Goal: Task Accomplishment & Management: Manage account settings

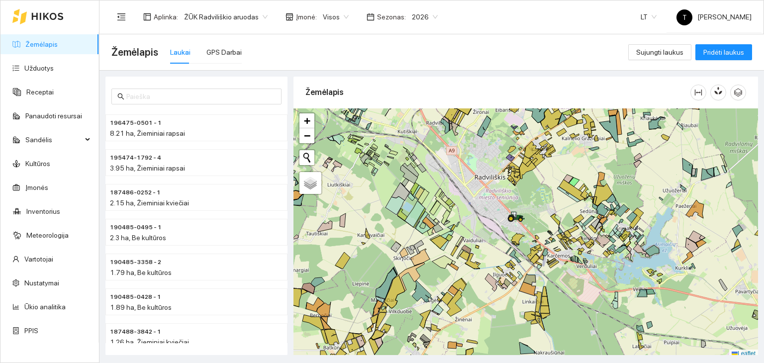
scroll to position [2, 0]
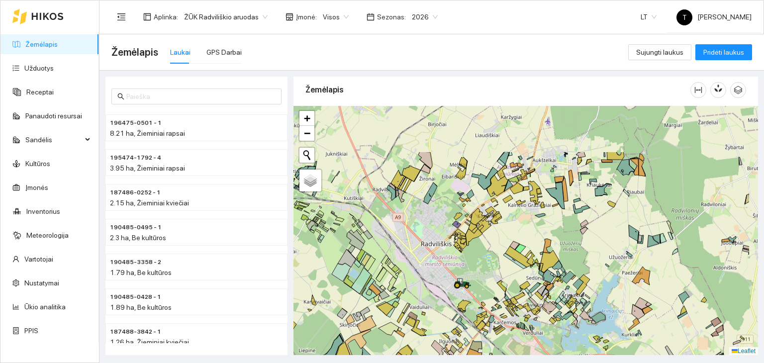
drag, startPoint x: 543, startPoint y: 180, endPoint x: 473, endPoint y: 271, distance: 114.5
click at [473, 271] on div "+ − Nieko nerasta. Bandykite dar kartą. Žemėlapis Palydovas Leaflet" at bounding box center [525, 231] width 464 height 250
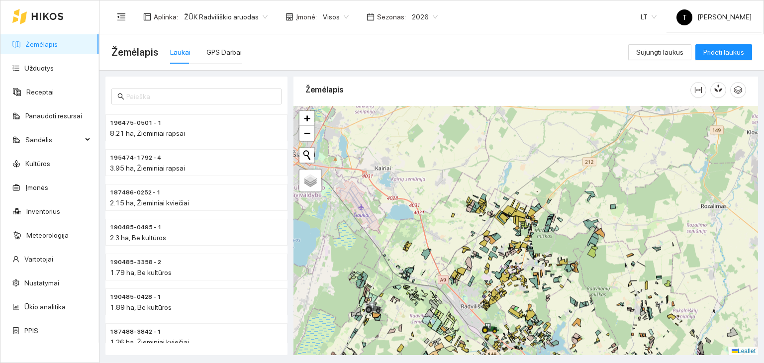
drag, startPoint x: 542, startPoint y: 142, endPoint x: 529, endPoint y: 252, distance: 110.6
click at [529, 252] on icon at bounding box center [530, 254] width 5 height 6
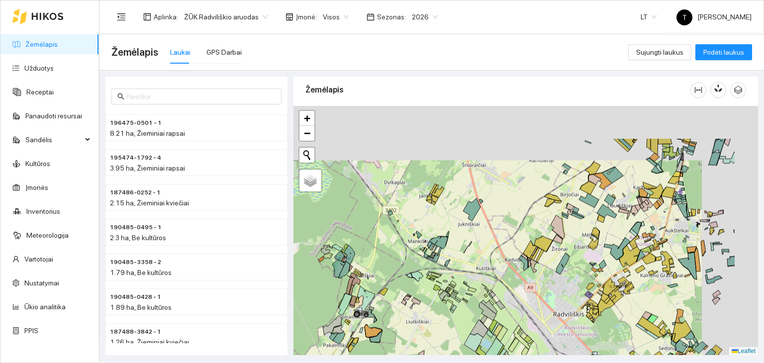
drag, startPoint x: 471, startPoint y: 237, endPoint x: 416, endPoint y: 275, distance: 67.4
click at [416, 275] on div "+ − Nieko nerasta. Bandykite dar kartą. Žemėlapis Palydovas Leaflet" at bounding box center [525, 231] width 464 height 250
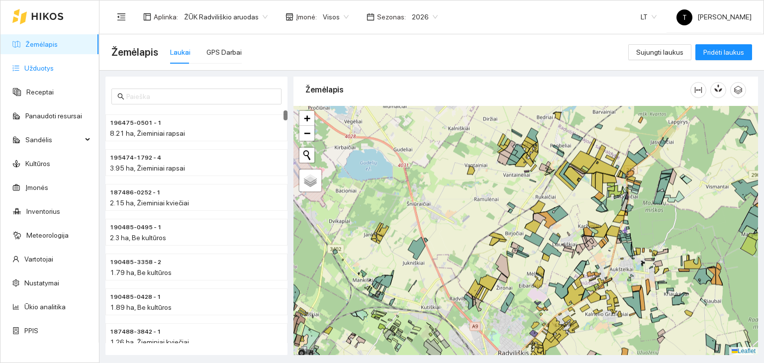
click at [54, 66] on link "Užduotys" at bounding box center [38, 68] width 29 height 8
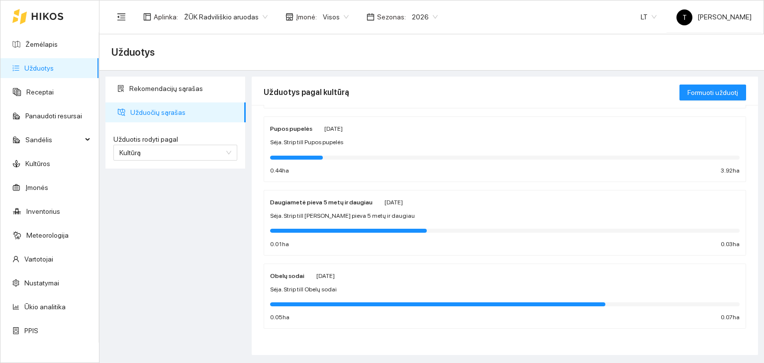
scroll to position [156, 0]
click at [176, 149] on span "Kultūrą" at bounding box center [175, 152] width 112 height 15
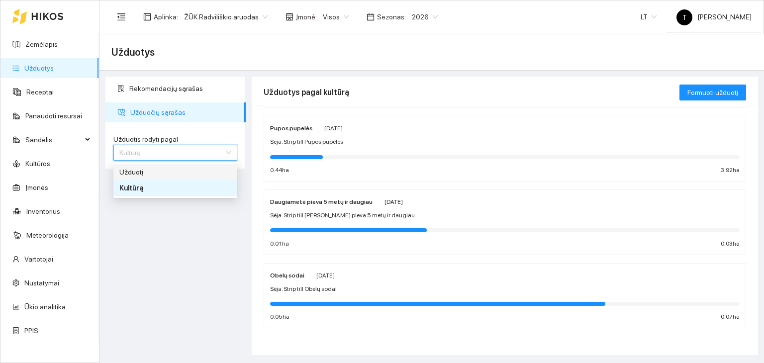
click at [166, 174] on div "Užduotį" at bounding box center [175, 172] width 112 height 11
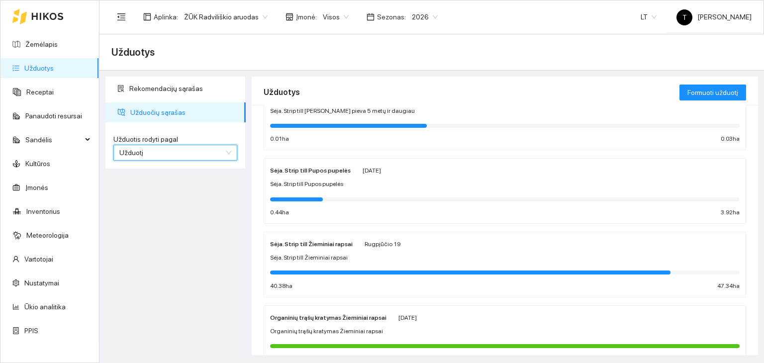
scroll to position [95, 0]
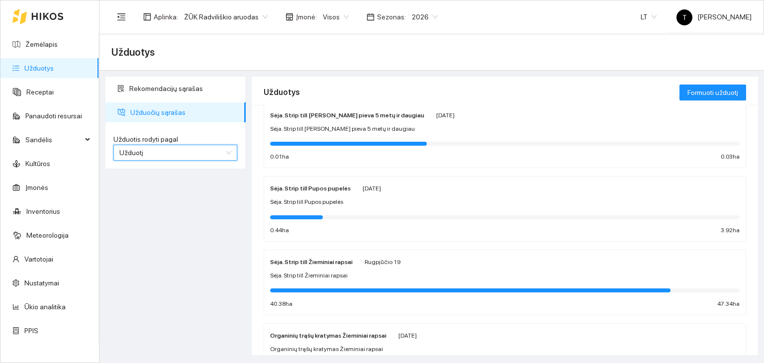
click at [410, 198] on div "Sėja. Strip till Pupos pupelės" at bounding box center [504, 201] width 469 height 9
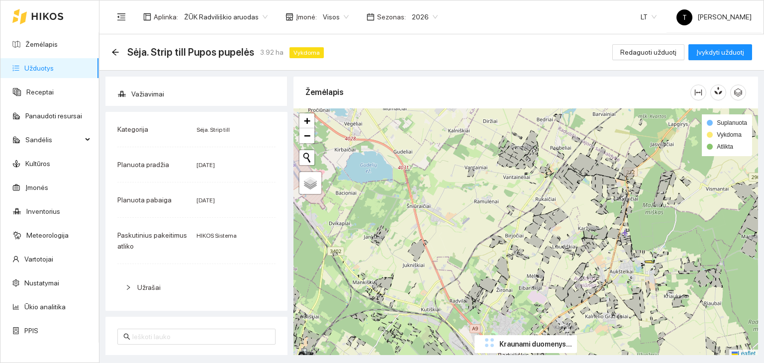
scroll to position [230, 0]
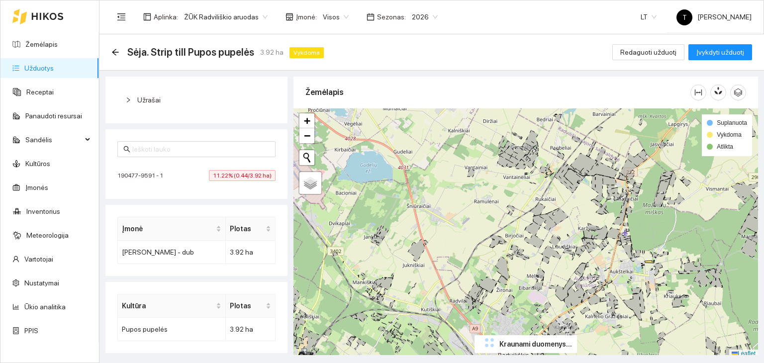
click at [240, 174] on span "11.22% (0.44/3.92 ha)" at bounding box center [242, 175] width 67 height 11
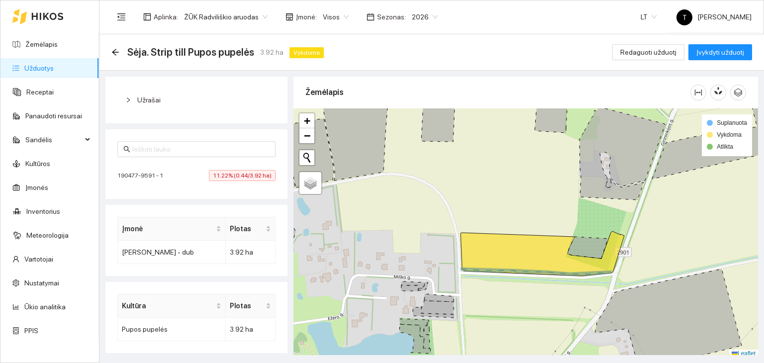
click at [664, 43] on div "Sėja. Strip till Pupos pupelės 3.92 ha Vykdoma Redaguoti užduotį Įvykdyti užduo…" at bounding box center [431, 52] width 640 height 20
click at [660, 47] on span "Redaguoti užduotį" at bounding box center [648, 52] width 56 height 11
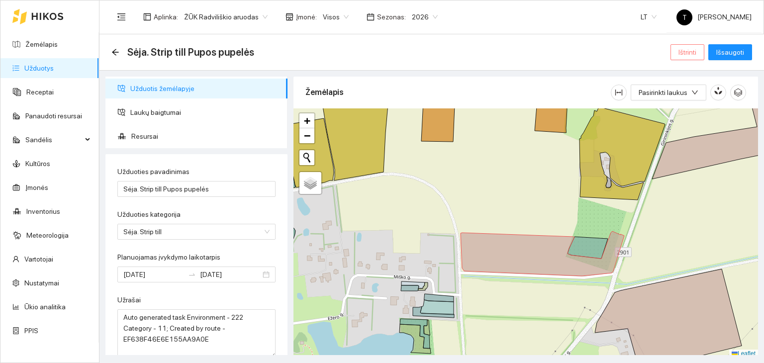
click at [696, 51] on span "Ištrinti" at bounding box center [687, 52] width 18 height 11
click at [686, 102] on span "Taip" at bounding box center [691, 100] width 13 height 11
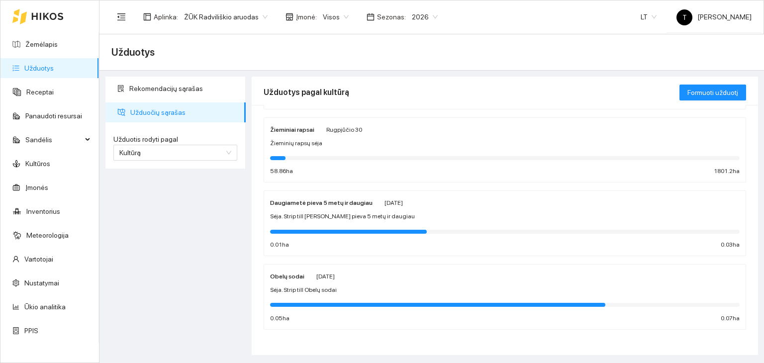
scroll to position [83, 0]
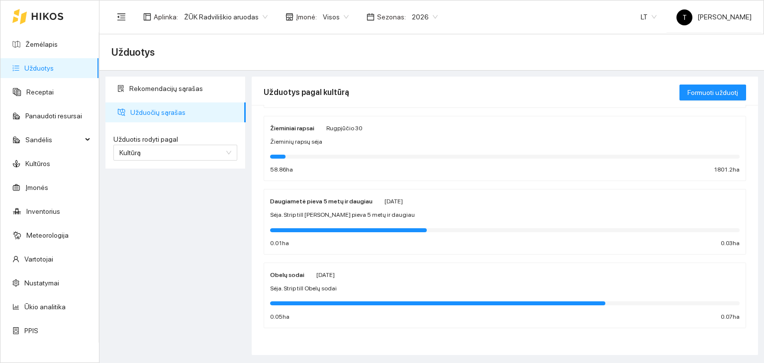
click at [341, 224] on div at bounding box center [504, 229] width 469 height 11
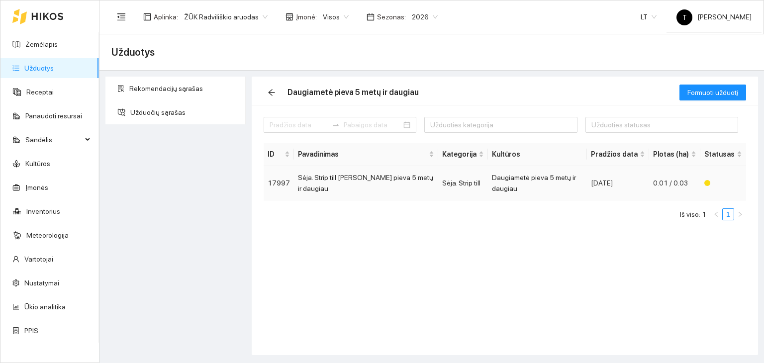
click at [623, 185] on div "[DATE]" at bounding box center [618, 182] width 54 height 11
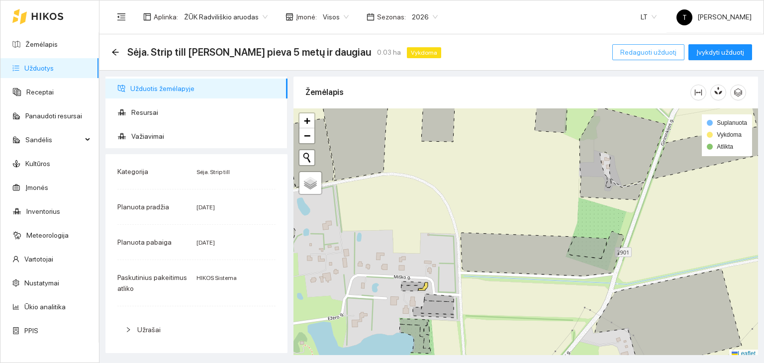
click at [656, 51] on span "Redaguoti užduotį" at bounding box center [648, 52] width 56 height 11
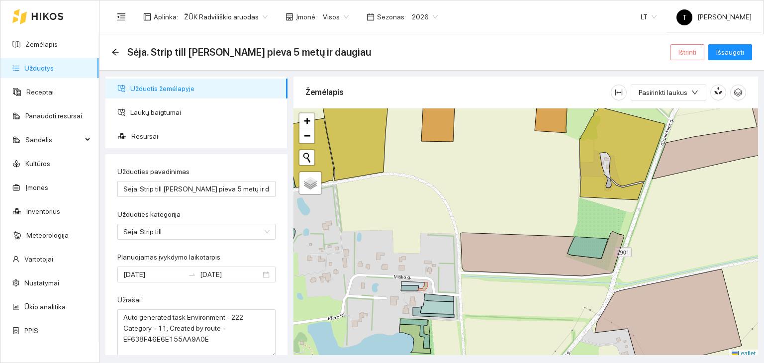
click at [688, 55] on span "Ištrinti" at bounding box center [687, 52] width 18 height 11
click at [686, 98] on span "Taip" at bounding box center [691, 100] width 13 height 11
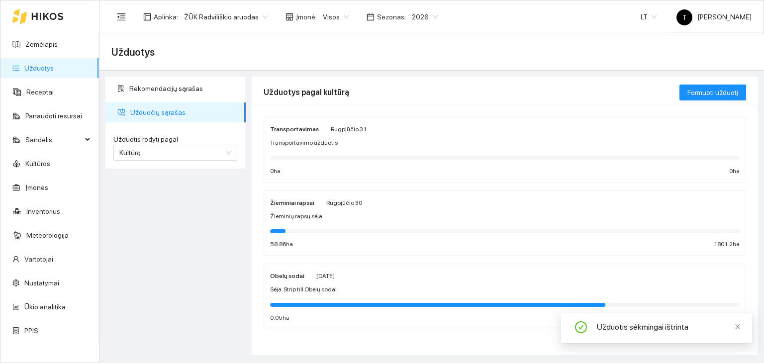
scroll to position [9, 0]
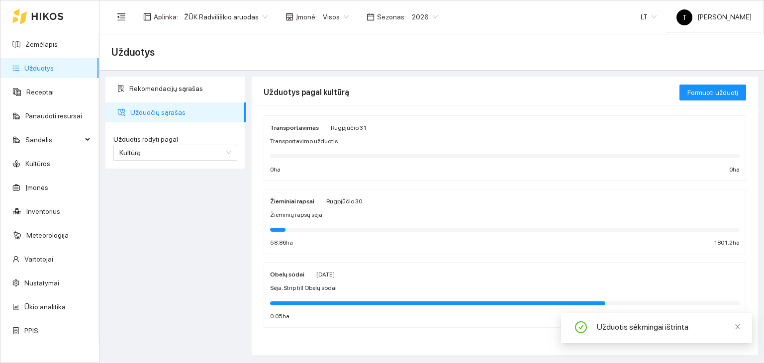
click at [380, 286] on div "Sėja. Strip till Obelų sodai" at bounding box center [504, 287] width 469 height 9
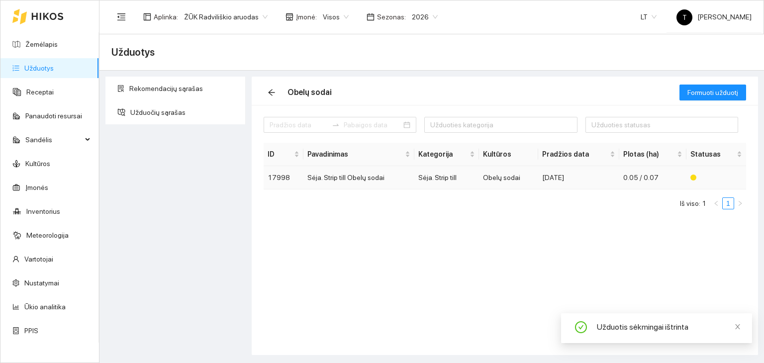
click at [632, 179] on span "0.05 / 0.07" at bounding box center [640, 178] width 35 height 8
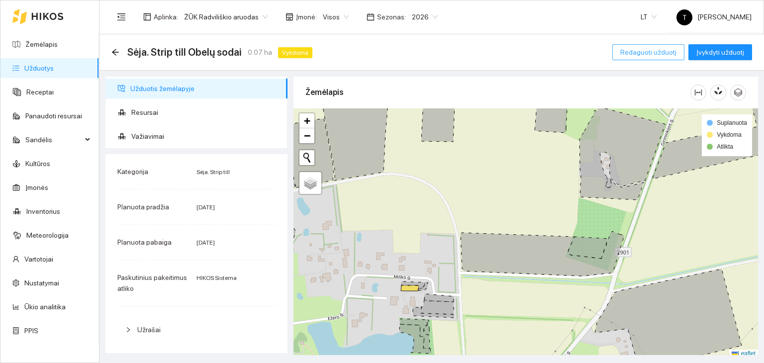
click at [664, 56] on span "Redaguoti užduotį" at bounding box center [648, 52] width 56 height 11
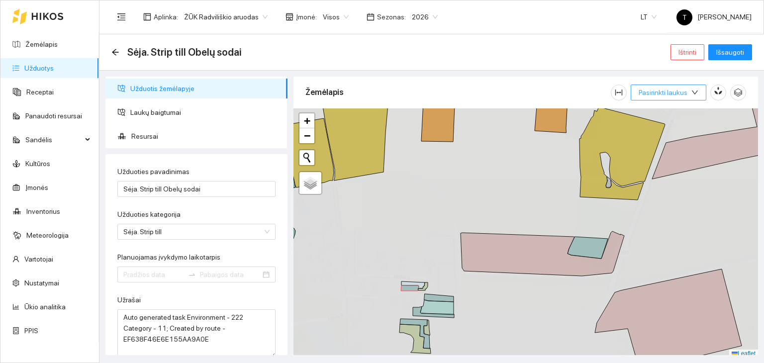
type input "[DATE]"
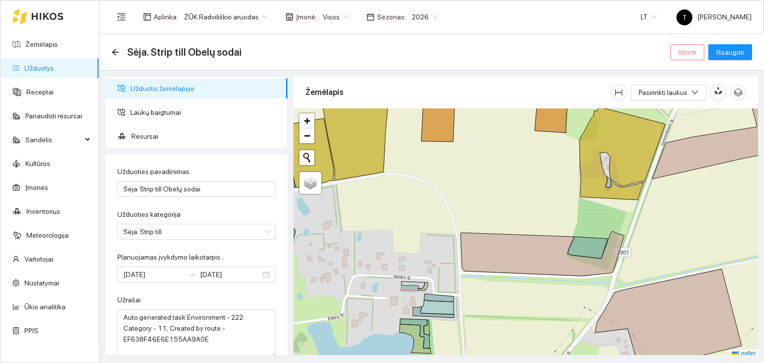
click at [696, 50] on span "Ištrinti" at bounding box center [687, 52] width 18 height 11
click at [690, 100] on span "Taip" at bounding box center [691, 100] width 13 height 11
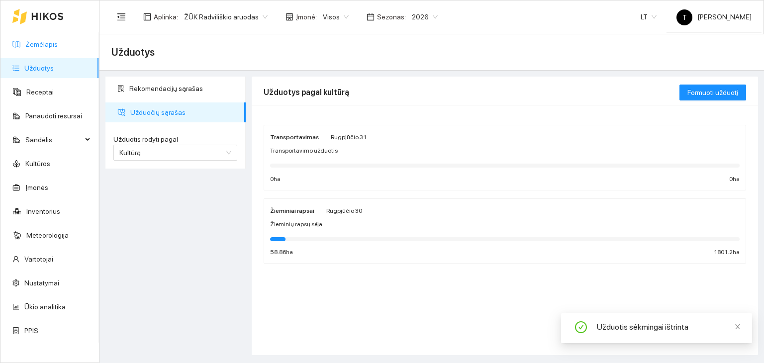
click at [48, 46] on link "Žemėlapis" at bounding box center [41, 44] width 32 height 8
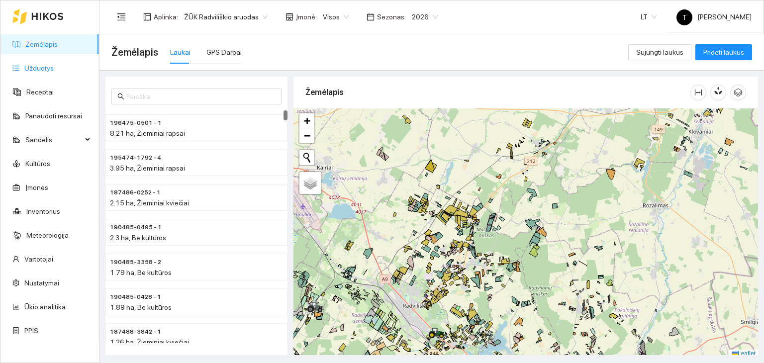
click at [48, 66] on link "Užduotys" at bounding box center [38, 68] width 29 height 8
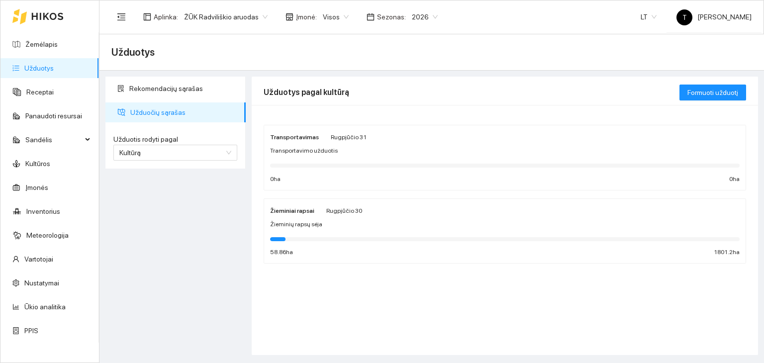
click at [357, 216] on div "Žieminiai rapsai [DATE] Žieminių rapsų sėja 58.86 ha 1801.2 ha" at bounding box center [504, 231] width 469 height 53
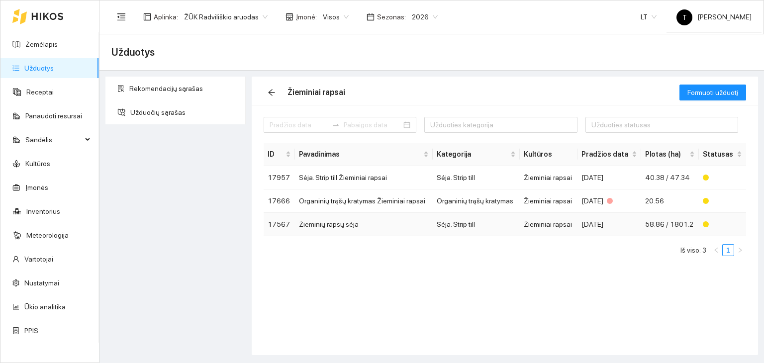
click at [431, 223] on td "Žieminių rapsų sėja" at bounding box center [364, 224] width 138 height 23
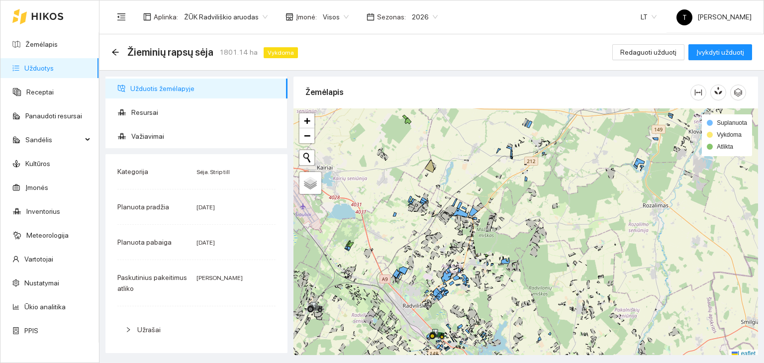
scroll to position [2, 0]
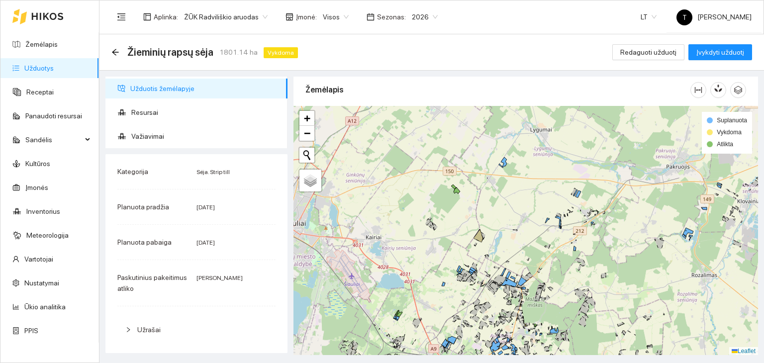
drag, startPoint x: 402, startPoint y: 143, endPoint x: 450, endPoint y: 215, distance: 87.0
click at [450, 215] on div "+ − Nieko nerasta. Bandykite dar kartą. Žemėlapis Palydovas Leaflet Suplanuota …" at bounding box center [525, 231] width 464 height 250
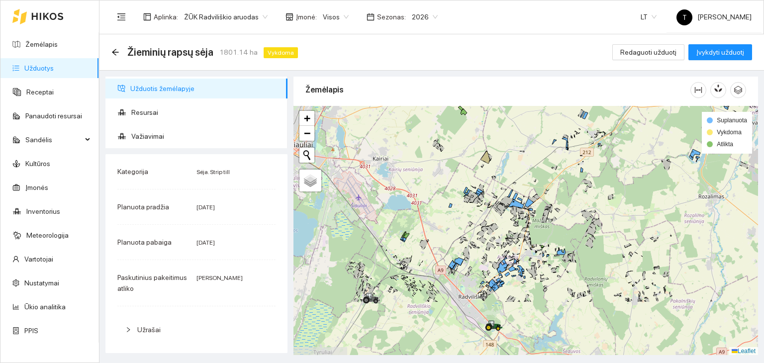
drag, startPoint x: 528, startPoint y: 305, endPoint x: 537, endPoint y: 236, distance: 69.7
click at [537, 236] on div "+ − Nieko nerasta. Bandykite dar kartą. Žemėlapis Palydovas Leaflet Suplanuota …" at bounding box center [525, 231] width 464 height 250
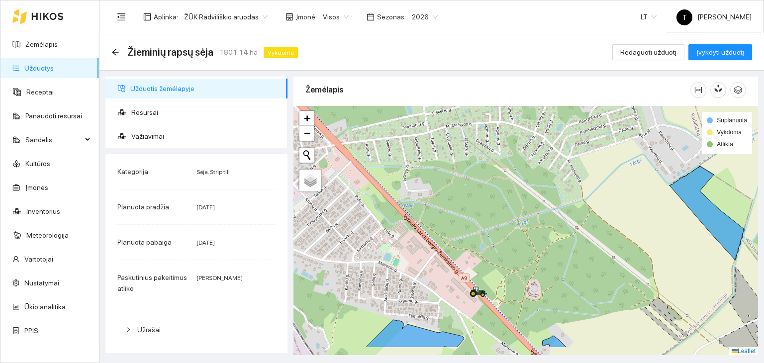
drag, startPoint x: 541, startPoint y: 321, endPoint x: 521, endPoint y: 245, distance: 79.2
click at [521, 245] on div "+ − Nieko nerasta. Bandykite dar kartą. Žemėlapis Palydovas Leaflet Suplanuota …" at bounding box center [525, 231] width 464 height 250
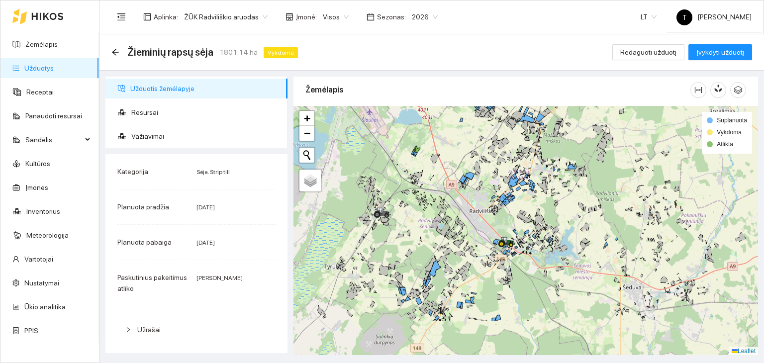
drag, startPoint x: 445, startPoint y: 313, endPoint x: 485, endPoint y: 221, distance: 100.2
click at [464, 251] on icon at bounding box center [458, 254] width 10 height 6
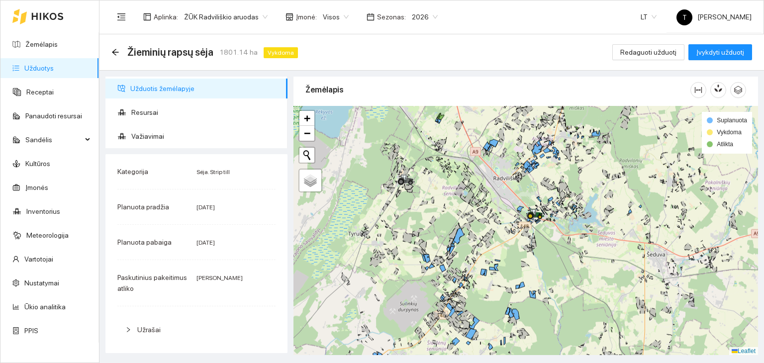
click at [37, 19] on icon at bounding box center [47, 16] width 31 height 7
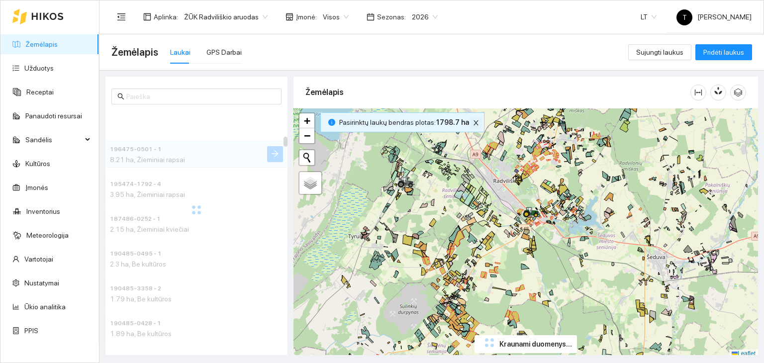
click at [473, 123] on icon "close" at bounding box center [475, 122] width 5 height 5
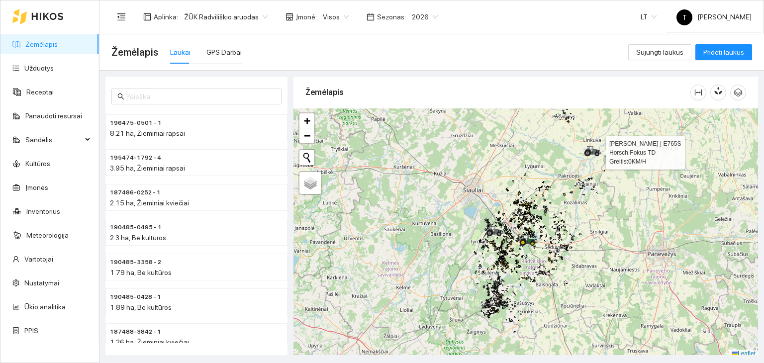
click at [589, 149] on icon at bounding box center [593, 151] width 18 height 11
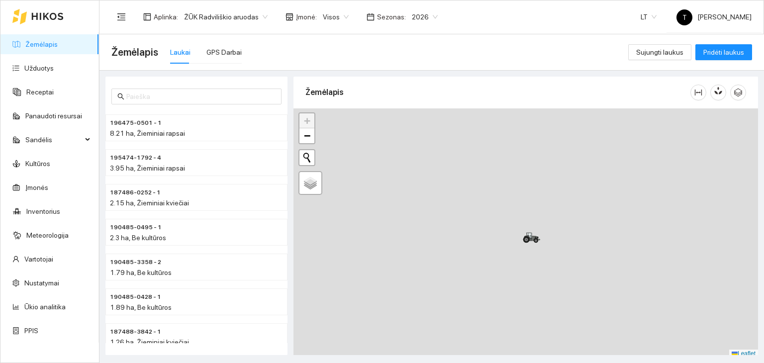
scroll to position [2, 0]
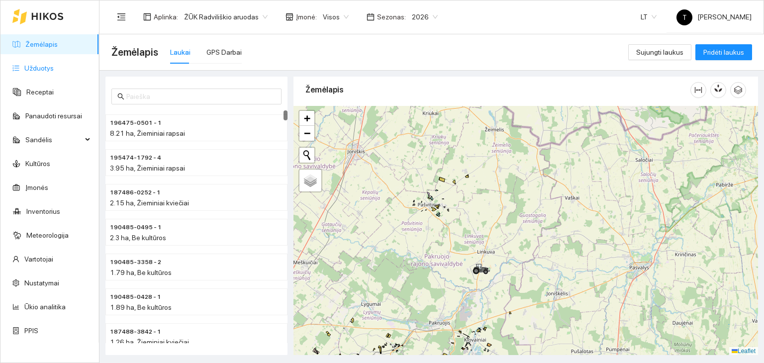
click at [38, 72] on link "Užduotys" at bounding box center [38, 68] width 29 height 8
